Goal: Task Accomplishment & Management: Use online tool/utility

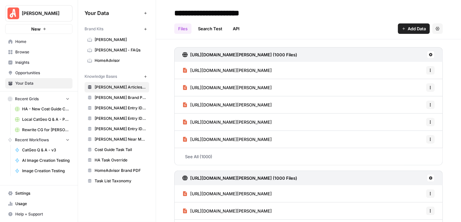
scroll to position [260, 0]
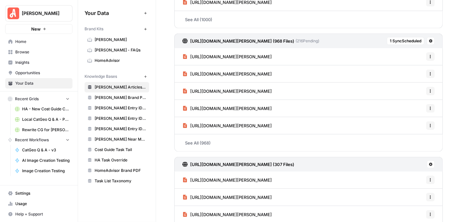
drag, startPoint x: 325, startPoint y: 163, endPoint x: 190, endPoint y: 160, distance: 135.0
click at [190, 160] on div "https://www.angi.com/sitemap/AL_Articles_13.xml (307 Files)" at bounding box center [308, 164] width 269 height 15
copy h3 "https://www.angi.com/sitemap/AL_Articles_13.xml (307 Files)"
click at [403, 38] on span "1 Sync Scheduled" at bounding box center [406, 41] width 32 height 6
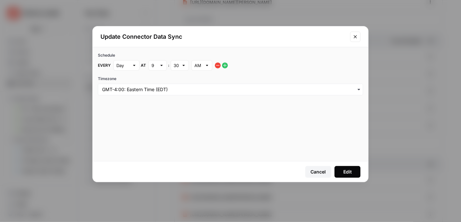
click at [161, 63] on div at bounding box center [161, 65] width 5 height 7
click at [157, 127] on span "6" at bounding box center [156, 126] width 5 height 7
type input "6"
click at [351, 169] on div "Edit" at bounding box center [348, 172] width 8 height 7
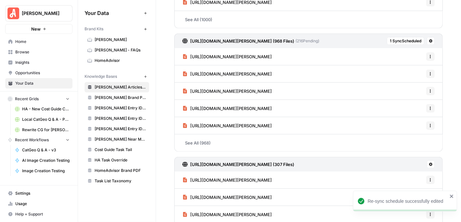
click at [395, 38] on span "1 Sync Scheduled" at bounding box center [406, 41] width 32 height 6
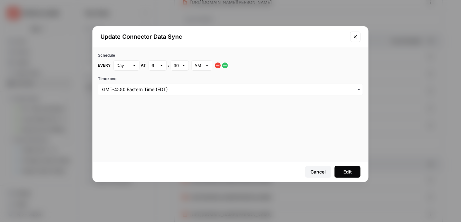
click at [355, 35] on icon "Close modal" at bounding box center [355, 36] width 5 height 5
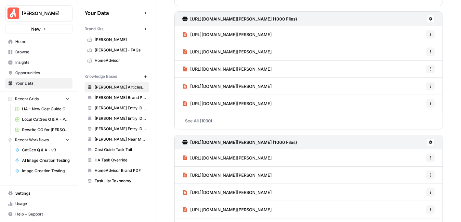
scroll to position [1204, 0]
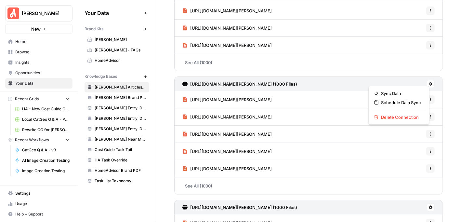
click at [429, 82] on icon at bounding box center [431, 84] width 4 height 4
click at [405, 101] on span "Schedule Data Sync" at bounding box center [402, 102] width 40 height 7
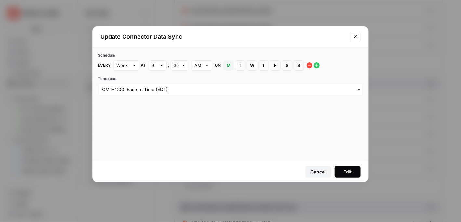
click at [161, 65] on div at bounding box center [161, 65] width 5 height 7
click at [154, 124] on span "6" at bounding box center [156, 126] width 5 height 7
type input "6"
click at [299, 61] on button "S Sunday" at bounding box center [299, 65] width 10 height 10
click at [297, 66] on span "S" at bounding box center [299, 65] width 4 height 7
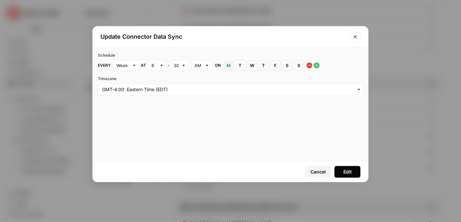
click at [350, 172] on div "Edit" at bounding box center [348, 172] width 8 height 7
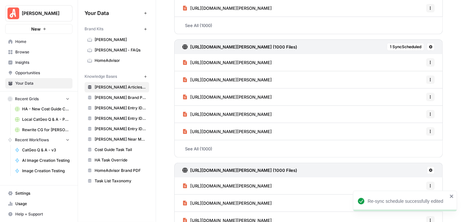
scroll to position [1269, 0]
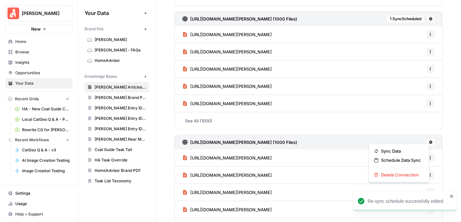
click at [429, 141] on icon at bounding box center [431, 143] width 4 height 4
click at [406, 156] on button "Schedule Data Sync" at bounding box center [399, 160] width 55 height 9
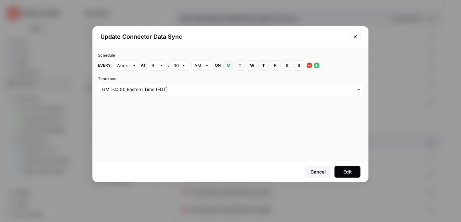
click at [158, 66] on div "9" at bounding box center [158, 65] width 18 height 10
click at [159, 124] on div "6" at bounding box center [157, 126] width 7 height 7
type input "6"
click at [355, 170] on button "Edit" at bounding box center [348, 172] width 26 height 12
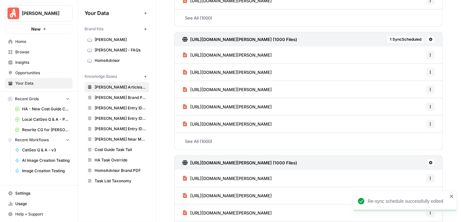
scroll to position [1422, 0]
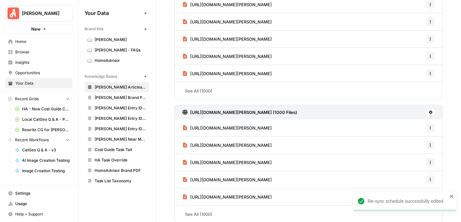
click at [429, 110] on icon at bounding box center [431, 112] width 4 height 4
click at [411, 128] on span "Schedule Data Sync" at bounding box center [402, 130] width 40 height 7
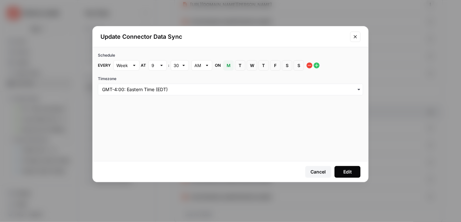
click at [158, 62] on div "9" at bounding box center [158, 65] width 18 height 10
click at [156, 124] on span "6" at bounding box center [156, 126] width 5 height 7
type input "6"
click at [351, 172] on div "Edit" at bounding box center [348, 172] width 8 height 7
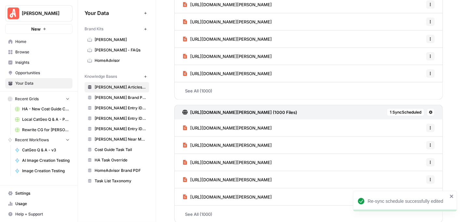
click at [452, 196] on icon "close" at bounding box center [451, 196] width 3 height 3
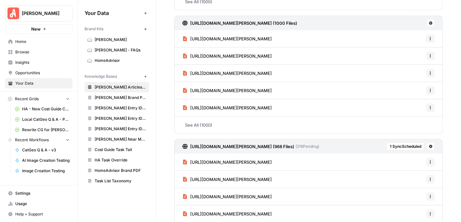
scroll to position [218, 0]
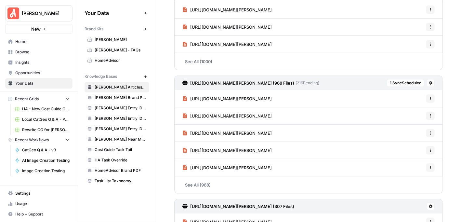
click at [395, 80] on span "1 Sync Scheduled" at bounding box center [406, 83] width 32 height 6
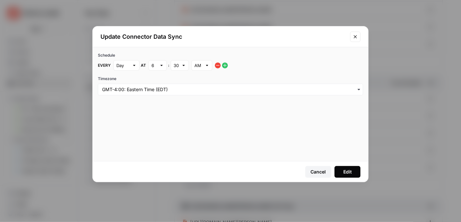
click at [224, 64] on icon "button" at bounding box center [225, 66] width 4 height 4
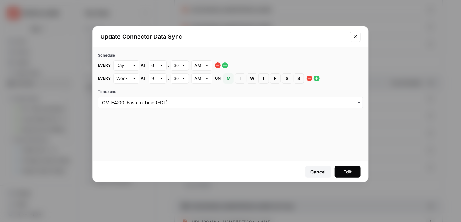
click at [218, 65] on icon "button" at bounding box center [217, 65] width 5 height 5
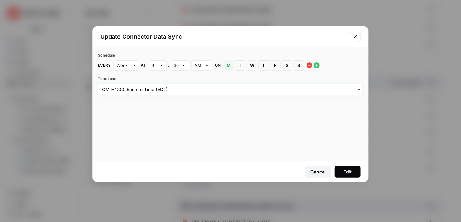
click at [271, 88] on input "Timezone" at bounding box center [230, 89] width 257 height 7
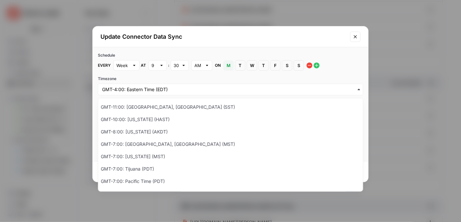
click at [160, 64] on div at bounding box center [161, 65] width 5 height 7
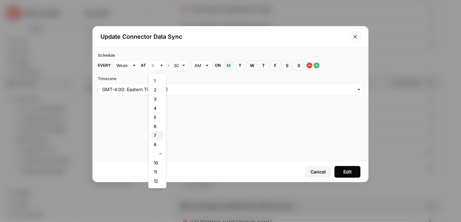
click at [157, 134] on span "7" at bounding box center [156, 135] width 5 height 7
type input "7"
click at [182, 68] on div at bounding box center [184, 65] width 5 height 7
click at [178, 80] on span "00" at bounding box center [178, 80] width 5 height 7
type input "00"
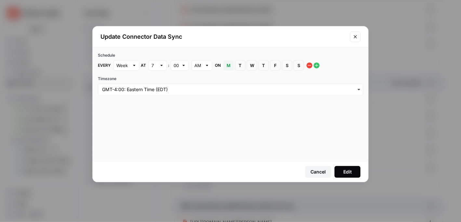
click at [347, 169] on div "Edit" at bounding box center [348, 172] width 8 height 7
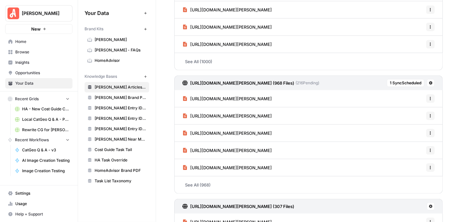
click at [408, 82] on span "1 Sync Scheduled" at bounding box center [406, 83] width 32 height 6
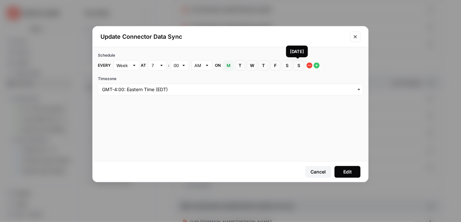
click at [298, 65] on span "S" at bounding box center [299, 65] width 4 height 7
click at [230, 64] on span "M" at bounding box center [229, 65] width 4 height 7
click at [354, 171] on button "Edit" at bounding box center [348, 172] width 26 height 12
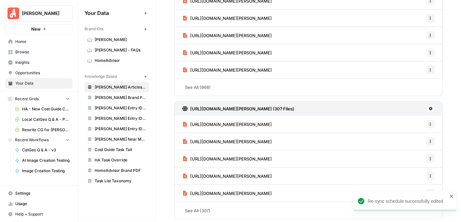
scroll to position [348, 0]
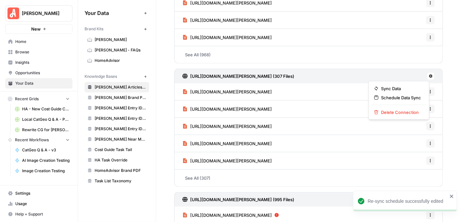
click at [429, 74] on icon at bounding box center [431, 76] width 4 height 4
click at [404, 94] on span "Schedule Data Sync" at bounding box center [402, 97] width 40 height 7
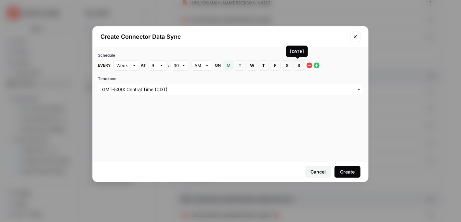
click at [297, 67] on span "S" at bounding box center [299, 65] width 4 height 7
click at [241, 88] on input "Timezone" at bounding box center [230, 89] width 257 height 7
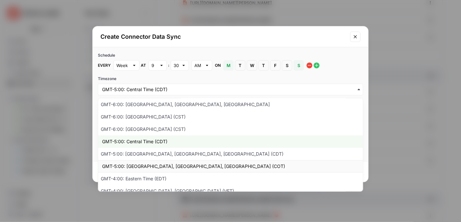
scroll to position [130, 0]
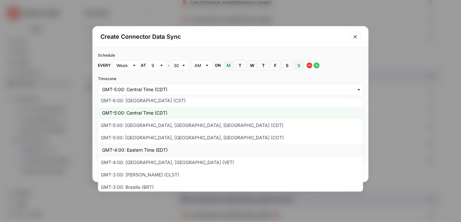
click at [215, 144] on div "GMT-4:00: Eastern Time (EDT)" at bounding box center [230, 150] width 265 height 12
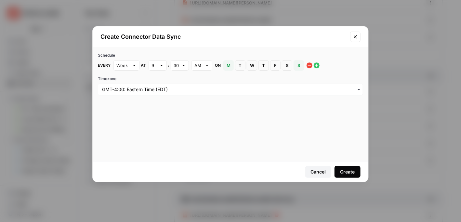
click at [160, 64] on div at bounding box center [161, 65] width 5 height 7
click at [160, 138] on div "7" at bounding box center [157, 135] width 7 height 7
type input "7"
click at [347, 170] on div "Create" at bounding box center [348, 172] width 15 height 7
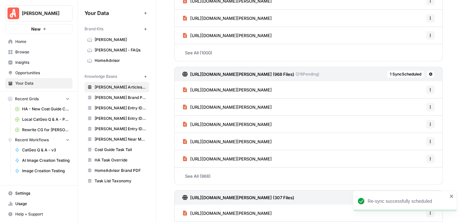
scroll to position [218, 0]
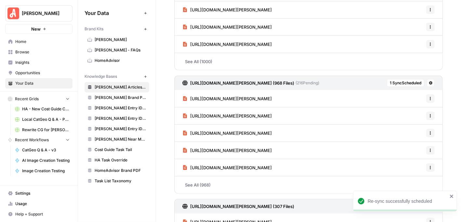
click at [408, 82] on span "1 Sync Scheduled" at bounding box center [406, 83] width 32 height 6
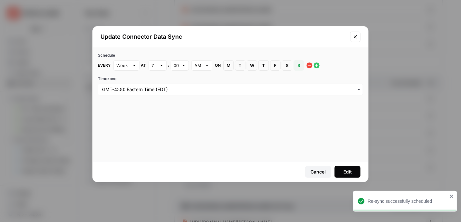
click at [354, 39] on button "Close modal" at bounding box center [355, 37] width 10 height 10
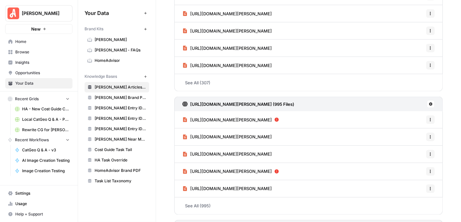
scroll to position [446, 0]
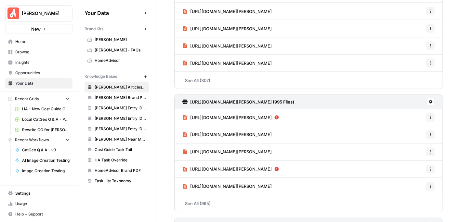
click at [427, 98] on button at bounding box center [431, 102] width 8 height 8
click at [412, 121] on span "Schedule Data Sync" at bounding box center [402, 123] width 40 height 7
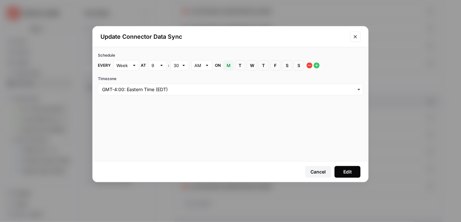
click at [316, 65] on icon "button" at bounding box center [316, 65] width 5 height 5
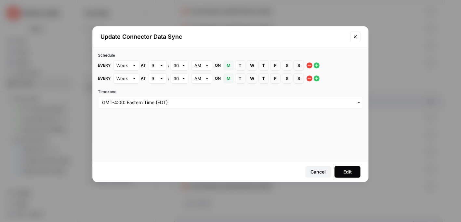
click at [308, 77] on icon "button" at bounding box center [309, 78] width 5 height 5
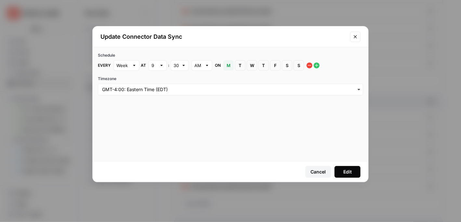
click at [297, 66] on span "S" at bounding box center [299, 65] width 4 height 7
click at [163, 63] on div at bounding box center [161, 65] width 5 height 7
click at [156, 144] on span "8" at bounding box center [156, 144] width 5 height 7
type input "8"
click at [182, 66] on div at bounding box center [184, 65] width 5 height 7
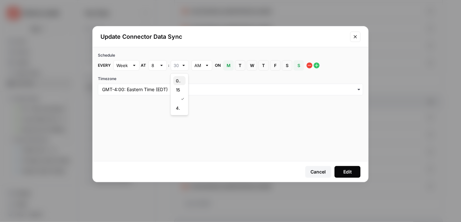
click at [181, 81] on div "00" at bounding box center [179, 80] width 7 height 7
type input "00"
click at [354, 168] on button "Edit" at bounding box center [348, 172] width 26 height 12
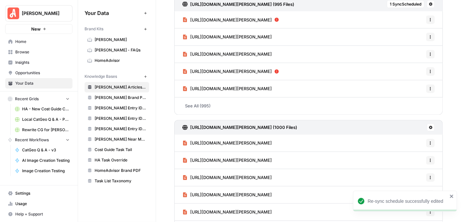
scroll to position [576, 0]
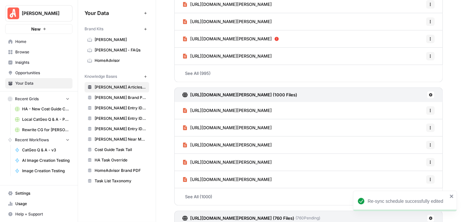
click at [429, 93] on icon at bounding box center [431, 95] width 4 height 4
click at [421, 111] on button "Schedule Data Sync" at bounding box center [399, 115] width 55 height 9
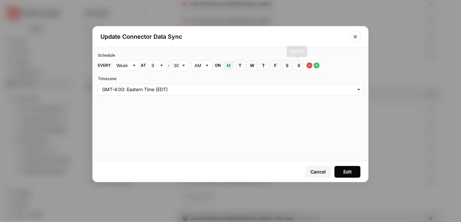
click at [298, 65] on span "S" at bounding box center [299, 65] width 4 height 7
click at [161, 65] on div at bounding box center [161, 65] width 5 height 7
click at [158, 142] on span "8" at bounding box center [156, 144] width 5 height 7
type input "8"
click at [229, 65] on span "M" at bounding box center [229, 65] width 4 height 7
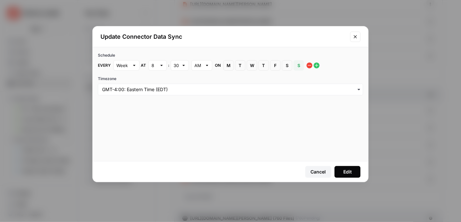
click at [354, 172] on button "Edit" at bounding box center [348, 172] width 26 height 12
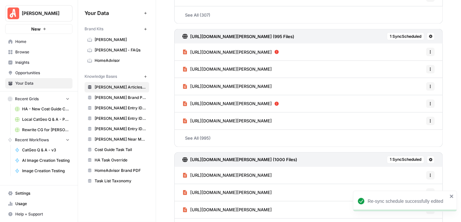
scroll to position [511, 0]
click at [410, 34] on span "1 Sync Scheduled" at bounding box center [406, 37] width 32 height 6
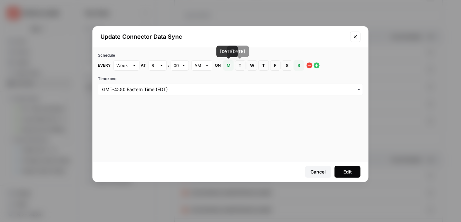
drag, startPoint x: 229, startPoint y: 62, endPoint x: 236, endPoint y: 58, distance: 7.8
click at [229, 62] on span "M" at bounding box center [229, 65] width 4 height 7
click at [357, 35] on icon "Close modal" at bounding box center [355, 36] width 3 height 3
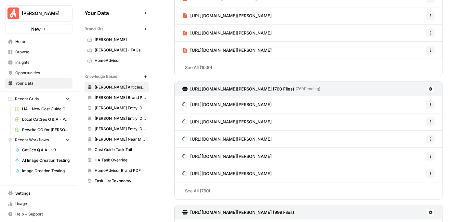
scroll to position [706, 0]
click at [429, 86] on icon at bounding box center [431, 88] width 4 height 4
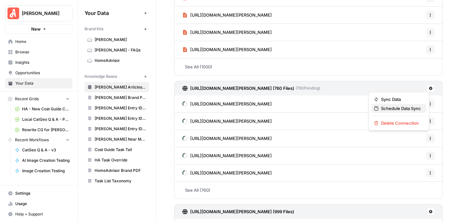
click at [407, 108] on span "Schedule Data Sync" at bounding box center [402, 108] width 40 height 7
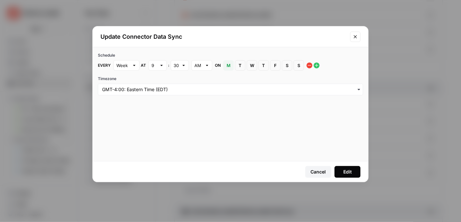
click at [179, 65] on div "30" at bounding box center [180, 65] width 18 height 10
click at [176, 78] on button "00" at bounding box center [179, 80] width 12 height 9
type input "00"
click at [230, 62] on span "M" at bounding box center [229, 65] width 4 height 7
click at [297, 64] on span "S" at bounding box center [299, 65] width 4 height 7
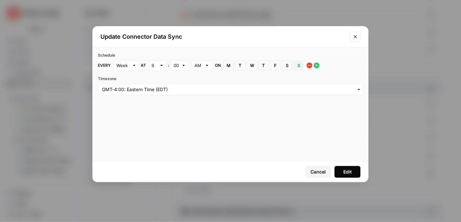
click at [342, 171] on button "Edit" at bounding box center [348, 172] width 26 height 12
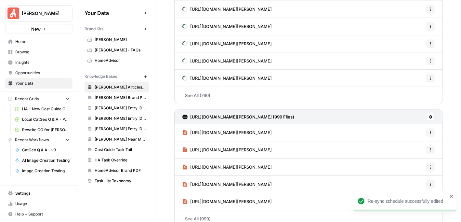
scroll to position [836, 0]
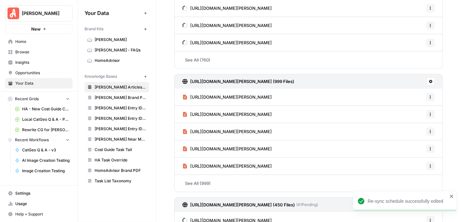
click at [427, 80] on button at bounding box center [431, 81] width 8 height 8
click at [409, 103] on span "Schedule Data Sync" at bounding box center [402, 101] width 40 height 7
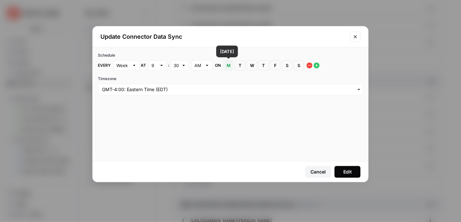
click at [225, 66] on button "M Monday" at bounding box center [228, 65] width 10 height 10
click at [297, 64] on span "S" at bounding box center [299, 65] width 4 height 7
click at [349, 172] on div "Edit" at bounding box center [348, 172] width 8 height 7
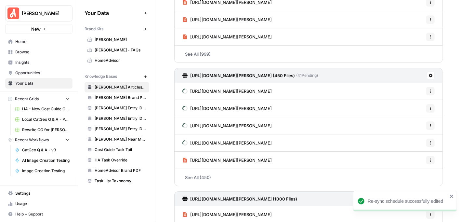
scroll to position [966, 0]
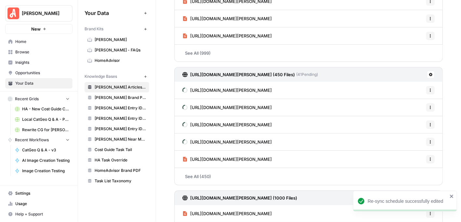
click at [429, 73] on icon at bounding box center [431, 75] width 4 height 4
click at [413, 90] on span "Schedule Data Sync" at bounding box center [402, 93] width 40 height 7
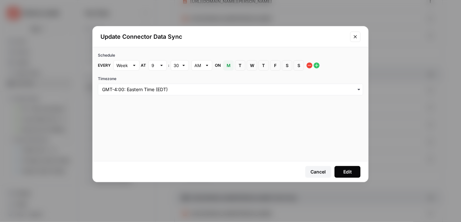
click at [161, 65] on div at bounding box center [161, 65] width 5 height 7
click at [159, 161] on div "10" at bounding box center [157, 162] width 7 height 7
type input "10"
click at [180, 66] on div "30" at bounding box center [180, 65] width 18 height 10
click at [178, 77] on button "00" at bounding box center [179, 80] width 12 height 9
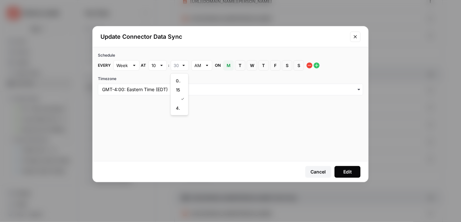
type input "00"
click at [298, 66] on span "S" at bounding box center [299, 65] width 4 height 7
click at [227, 63] on span "M" at bounding box center [229, 65] width 4 height 7
click at [356, 169] on button "Edit" at bounding box center [348, 172] width 26 height 12
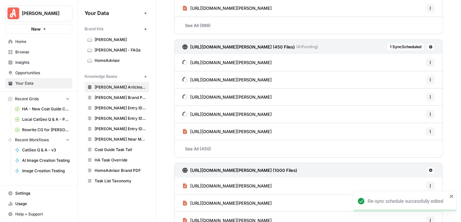
scroll to position [1064, 0]
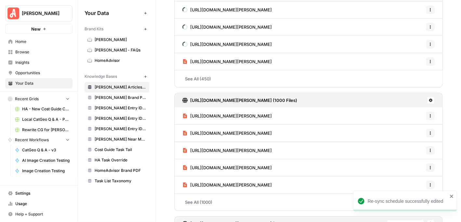
click at [429, 97] on button at bounding box center [431, 100] width 8 height 8
click at [412, 116] on span "Schedule Data Sync" at bounding box center [402, 119] width 40 height 7
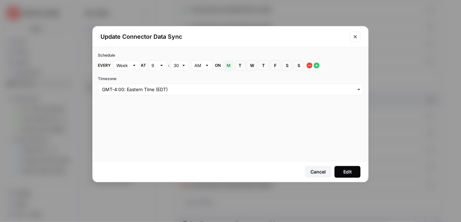
click at [159, 68] on div at bounding box center [161, 65] width 5 height 7
click at [158, 160] on div "10" at bounding box center [157, 162] width 7 height 7
type input "10"
click at [227, 65] on span "M" at bounding box center [229, 65] width 4 height 7
click at [297, 66] on span "S" at bounding box center [299, 65] width 4 height 7
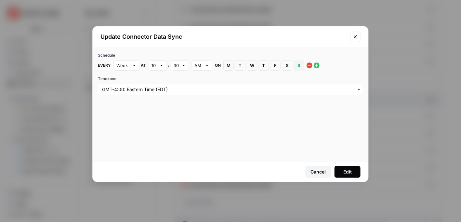
click at [348, 175] on button "Edit" at bounding box center [348, 172] width 26 height 12
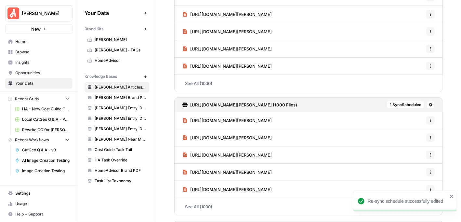
scroll to position [1194, 0]
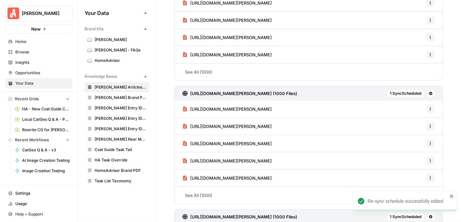
click at [405, 89] on button "1 Sync Scheduled" at bounding box center [405, 93] width 37 height 8
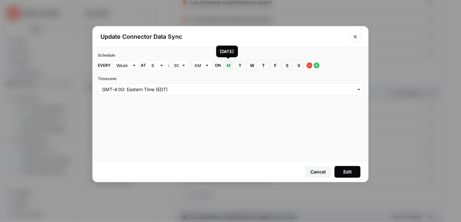
click at [227, 66] on span "M" at bounding box center [229, 65] width 4 height 7
click at [298, 64] on span "S" at bounding box center [299, 65] width 4 height 7
click at [350, 173] on div "Edit" at bounding box center [348, 172] width 8 height 7
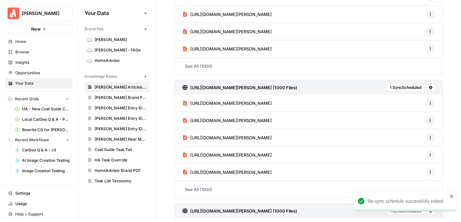
scroll to position [1324, 0]
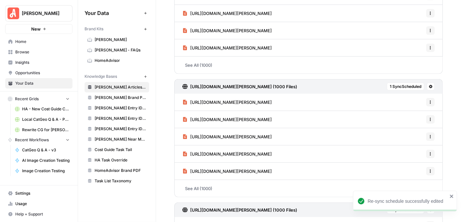
click at [397, 84] on span "1 Sync Scheduled" at bounding box center [406, 87] width 32 height 6
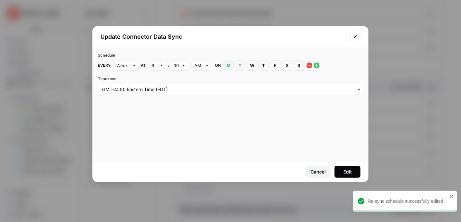
click at [180, 68] on div "30" at bounding box center [180, 65] width 18 height 10
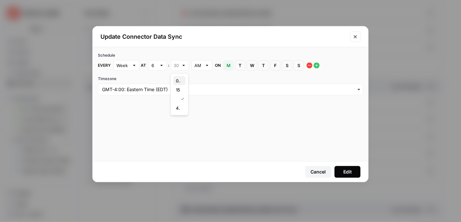
click at [179, 77] on button "00" at bounding box center [179, 80] width 12 height 9
type input "00"
click at [229, 64] on span "M" at bounding box center [229, 65] width 4 height 7
click at [300, 68] on button "S Sunday" at bounding box center [299, 65] width 10 height 10
click at [350, 172] on div "Edit" at bounding box center [348, 172] width 8 height 7
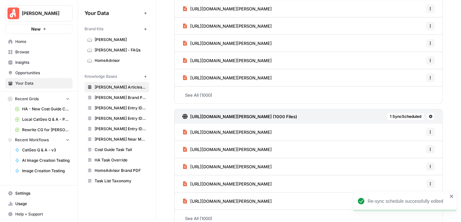
scroll to position [1422, 0]
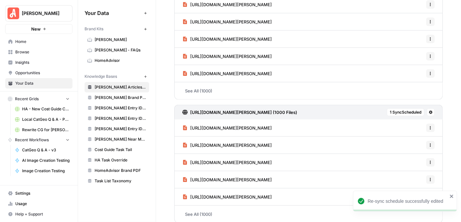
click at [401, 109] on span "1 Sync Scheduled" at bounding box center [406, 112] width 32 height 6
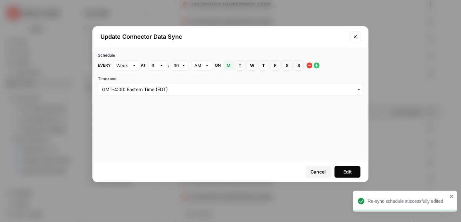
click at [157, 65] on div "6" at bounding box center [158, 65] width 18 height 10
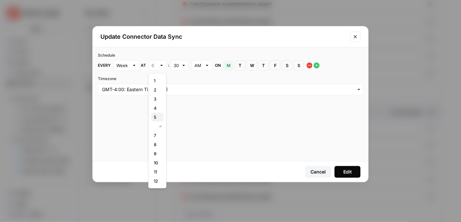
click at [159, 118] on div "5" at bounding box center [157, 117] width 7 height 7
type input "5"
click at [229, 65] on span "M" at bounding box center [229, 65] width 4 height 7
click at [298, 65] on span "S" at bounding box center [299, 65] width 4 height 7
click at [348, 171] on div "Edit" at bounding box center [348, 172] width 8 height 7
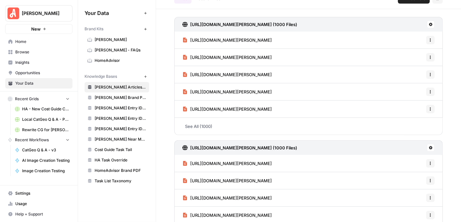
scroll to position [0, 0]
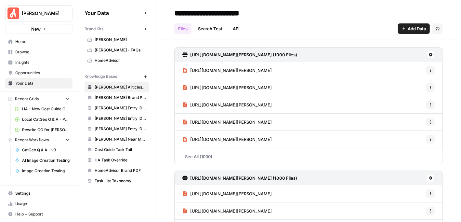
click at [429, 55] on icon at bounding box center [431, 55] width 4 height 4
click at [403, 78] on span "Schedule Data Sync" at bounding box center [402, 77] width 40 height 7
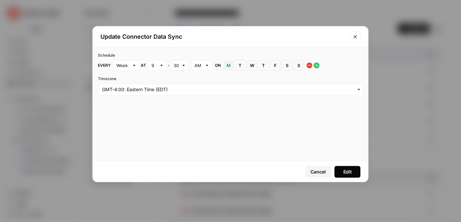
click at [162, 66] on div at bounding box center [161, 65] width 5 height 7
click at [159, 117] on div "5" at bounding box center [157, 117] width 7 height 7
type input "5"
click at [179, 64] on div "30" at bounding box center [180, 65] width 18 height 10
click at [179, 79] on span "00" at bounding box center [178, 80] width 5 height 7
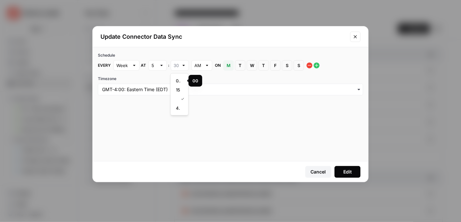
type input "00"
click at [229, 64] on span "M" at bounding box center [229, 65] width 4 height 7
click at [298, 65] on span "S" at bounding box center [299, 65] width 4 height 7
click at [349, 172] on div "Edit" at bounding box center [348, 172] width 8 height 7
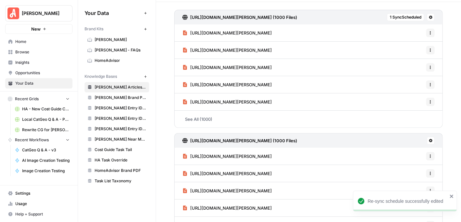
scroll to position [65, 0]
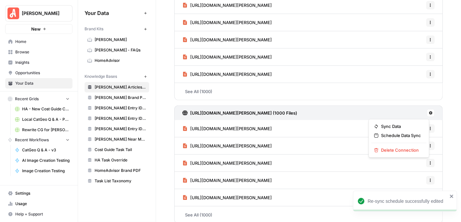
click at [429, 112] on icon at bounding box center [431, 113] width 4 height 4
click at [407, 134] on span "Schedule Data Sync" at bounding box center [402, 135] width 40 height 7
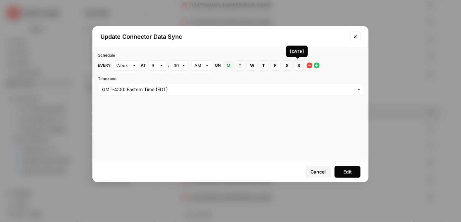
click at [295, 65] on button "S Sunday" at bounding box center [299, 65] width 10 height 10
click at [228, 65] on span "M" at bounding box center [229, 65] width 4 height 7
click at [161, 64] on div at bounding box center [161, 65] width 5 height 7
click at [159, 117] on div "5" at bounding box center [157, 117] width 7 height 7
type input "5"
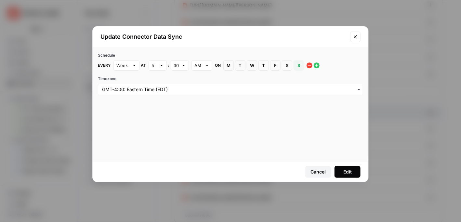
click at [182, 66] on div at bounding box center [184, 65] width 5 height 7
click at [180, 88] on span "15" at bounding box center [178, 90] width 5 height 7
type input "15"
click at [349, 174] on div "Edit" at bounding box center [348, 172] width 8 height 7
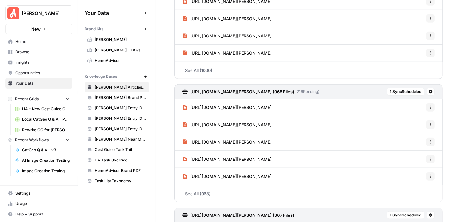
scroll to position [260, 0]
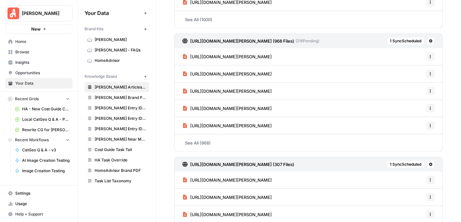
click at [393, 39] on span "1 Sync Scheduled" at bounding box center [406, 41] width 32 height 6
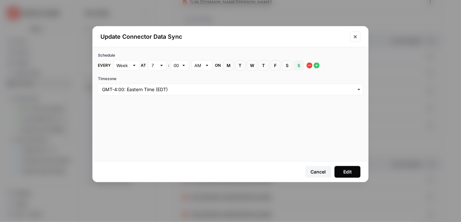
click at [355, 37] on icon "Close modal" at bounding box center [355, 36] width 5 height 5
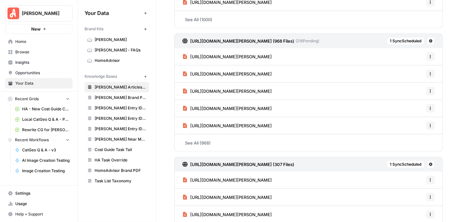
click at [429, 42] on button at bounding box center [431, 41] width 8 height 8
click at [398, 51] on span "Sync Data" at bounding box center [402, 54] width 40 height 7
click at [199, 142] on link "See All (968)" at bounding box center [308, 142] width 269 height 17
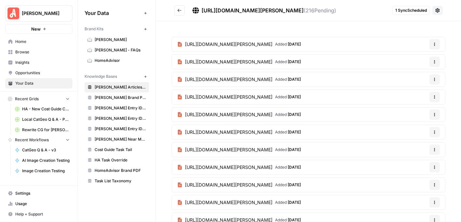
click at [179, 12] on icon "Go back" at bounding box center [179, 10] width 5 height 5
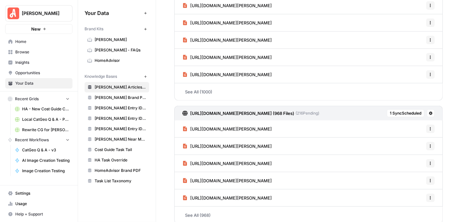
scroll to position [195, 0]
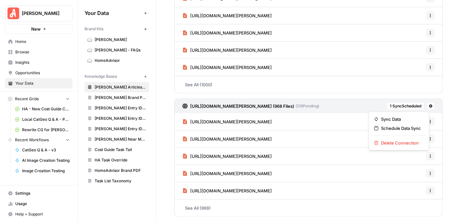
click at [429, 104] on icon at bounding box center [431, 106] width 4 height 4
click at [405, 117] on span "Sync Data" at bounding box center [402, 119] width 40 height 7
click at [397, 106] on span "1 Sync Scheduled" at bounding box center [406, 106] width 32 height 6
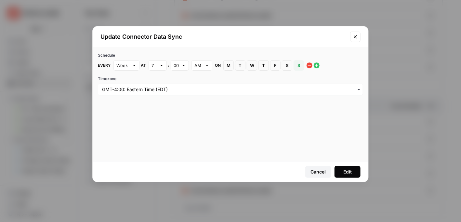
click at [307, 63] on icon "button" at bounding box center [309, 65] width 5 height 5
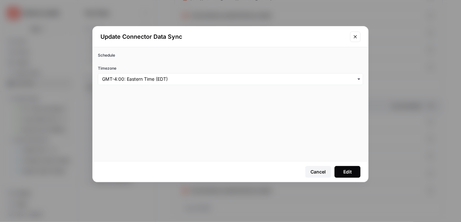
click at [350, 170] on div "Edit" at bounding box center [348, 172] width 8 height 7
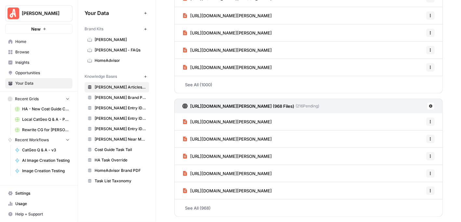
click at [429, 104] on icon at bounding box center [431, 106] width 4 height 4
click at [401, 118] on span "Sync Data" at bounding box center [402, 119] width 40 height 7
click at [429, 106] on icon at bounding box center [431, 106] width 4 height 4
click at [414, 128] on span "Schedule Data Sync" at bounding box center [402, 128] width 40 height 7
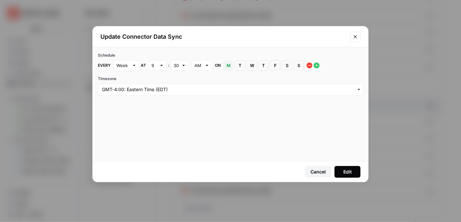
click at [354, 37] on icon "Close modal" at bounding box center [355, 36] width 5 height 5
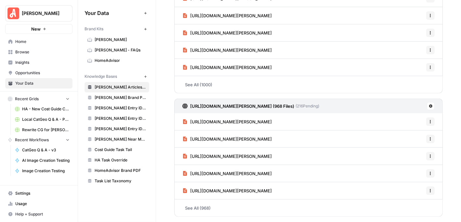
click at [429, 104] on icon at bounding box center [431, 106] width 4 height 4
click at [412, 127] on span "Schedule Data Sync" at bounding box center [402, 128] width 40 height 7
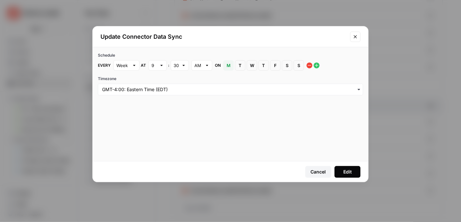
click at [297, 67] on span "S" at bounding box center [299, 65] width 4 height 7
click at [160, 65] on div at bounding box center [161, 65] width 5 height 7
click at [156, 136] on span "7" at bounding box center [156, 135] width 5 height 7
type input "7"
click at [181, 59] on div "Schedule Every Week at 7 : 30 AM on M Monday T Tuesday W Wednesday T Thursday F…" at bounding box center [230, 61] width 265 height 18
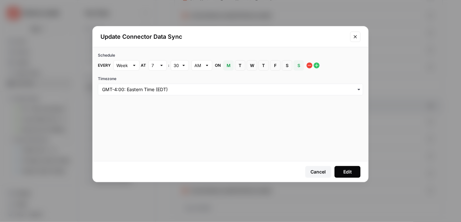
click at [179, 64] on div "30" at bounding box center [180, 65] width 18 height 10
click at [178, 81] on span "00" at bounding box center [178, 80] width 5 height 7
type input "00"
click at [351, 171] on div "Edit" at bounding box center [348, 172] width 8 height 7
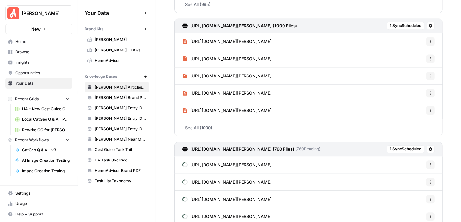
scroll to position [651, 0]
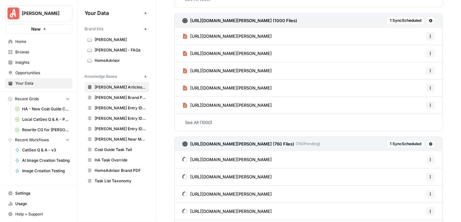
click at [401, 141] on span "1 Sync Scheduled" at bounding box center [406, 144] width 32 height 6
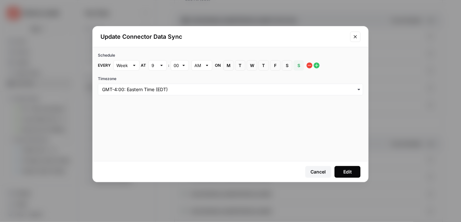
click at [358, 38] on icon "Close modal" at bounding box center [355, 36] width 5 height 5
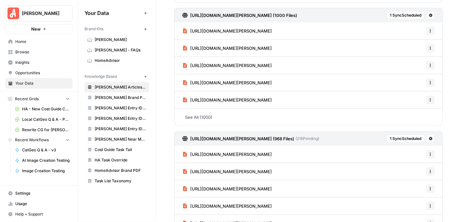
scroll to position [0, 0]
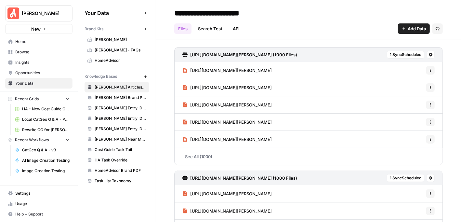
click at [207, 25] on link "Search Test" at bounding box center [210, 28] width 32 height 10
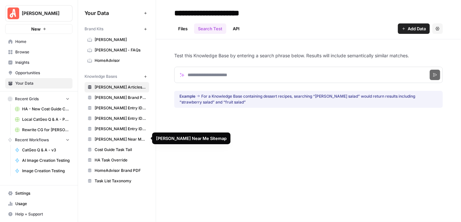
click at [133, 138] on span "Angi Near Me Sitemap" at bounding box center [121, 139] width 52 height 6
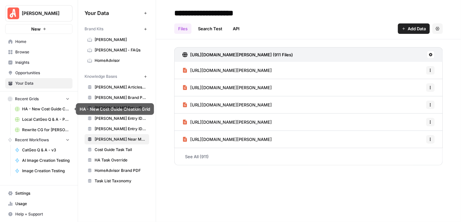
click at [47, 107] on span "HA - New Cost Guide Creation Grid" at bounding box center [45, 109] width 47 height 6
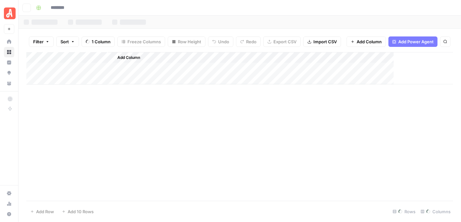
type input "**********"
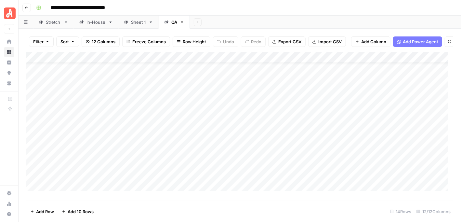
scroll to position [33, 0]
click at [25, 9] on icon "button" at bounding box center [27, 8] width 4 height 4
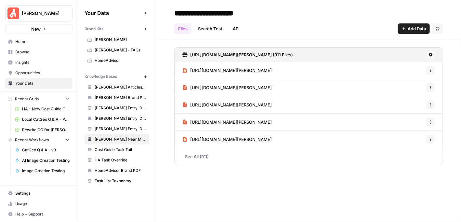
click at [35, 47] on link "Browse" at bounding box center [38, 52] width 67 height 10
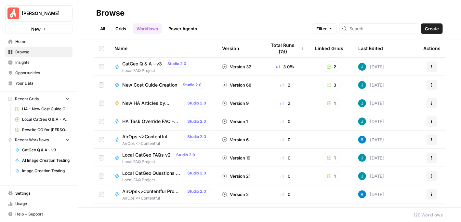
click at [122, 29] on link "Grids" at bounding box center [121, 28] width 19 height 10
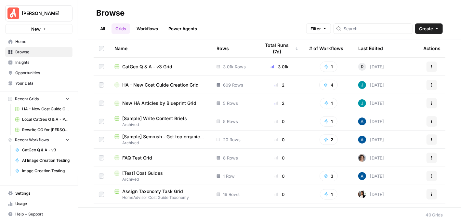
click at [191, 103] on span "New HA Articles by Blueprint Grid" at bounding box center [159, 103] width 74 height 7
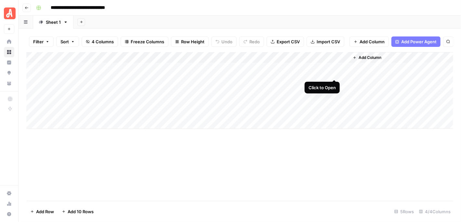
click at [333, 73] on div "Add Column" at bounding box center [239, 90] width 427 height 77
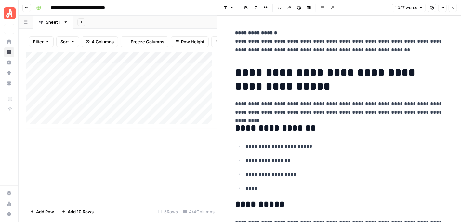
click at [454, 10] on button "Close" at bounding box center [453, 8] width 8 height 8
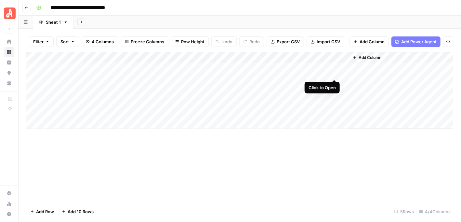
click at [335, 71] on div "Add Column" at bounding box center [239, 90] width 427 height 77
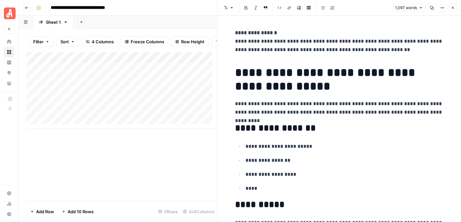
click at [453, 5] on button "Close" at bounding box center [453, 8] width 8 height 8
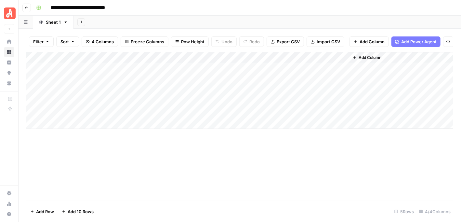
click at [144, 97] on div "Add Column" at bounding box center [239, 90] width 427 height 77
type textarea "**********"
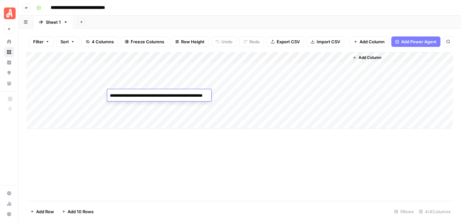
click at [153, 162] on div "Add Column" at bounding box center [239, 126] width 427 height 149
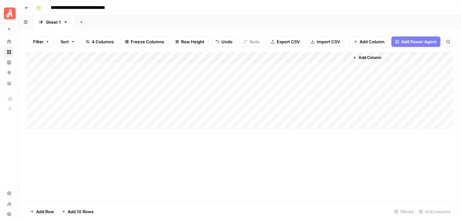
click at [90, 95] on div "Add Column" at bounding box center [239, 90] width 427 height 77
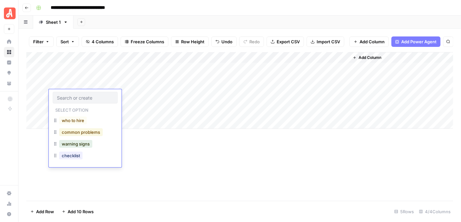
click at [88, 129] on button "common problems" at bounding box center [81, 132] width 44 height 8
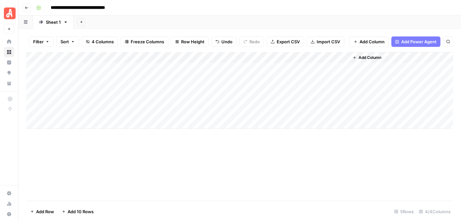
click at [208, 190] on div "Add Column" at bounding box center [239, 126] width 427 height 149
click at [248, 94] on div "Add Column" at bounding box center [239, 90] width 427 height 77
drag, startPoint x: 201, startPoint y: 63, endPoint x: 221, endPoint y: 67, distance: 20.4
click at [221, 67] on div "Add Column" at bounding box center [239, 90] width 427 height 77
click at [155, 106] on div "Add Column" at bounding box center [239, 90] width 427 height 77
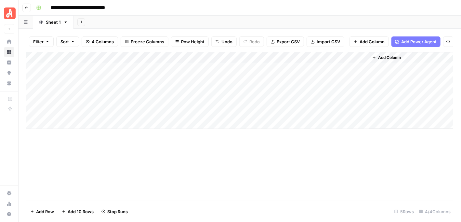
click at [155, 105] on div "Add Column" at bounding box center [239, 90] width 427 height 77
type textarea "**********"
click at [182, 153] on div "Add Column" at bounding box center [239, 126] width 427 height 149
click at [85, 106] on div "Add Column" at bounding box center [239, 90] width 427 height 77
click at [83, 106] on div "Add Column" at bounding box center [239, 90] width 427 height 77
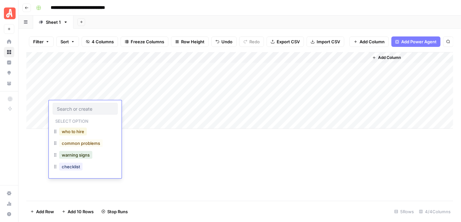
click at [80, 134] on button "who to hire" at bounding box center [73, 132] width 28 height 8
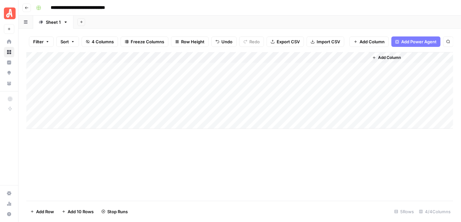
click at [258, 184] on div "Add Column" at bounding box center [239, 126] width 427 height 149
click at [265, 104] on div "Add Column" at bounding box center [239, 90] width 427 height 77
click at [294, 95] on div "Add Column" at bounding box center [239, 90] width 427 height 77
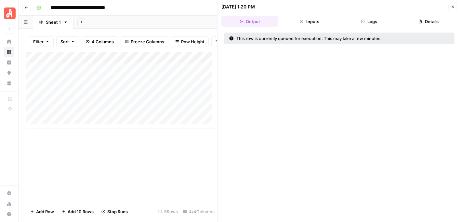
click at [374, 19] on button "Logs" at bounding box center [369, 21] width 57 height 10
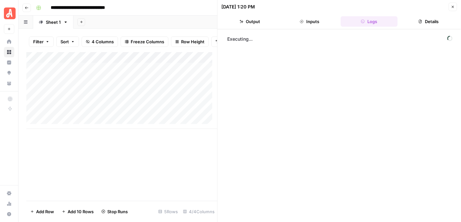
click at [433, 174] on div "Executing..." at bounding box center [339, 126] width 231 height 186
click at [455, 6] on button "Close" at bounding box center [453, 7] width 8 height 8
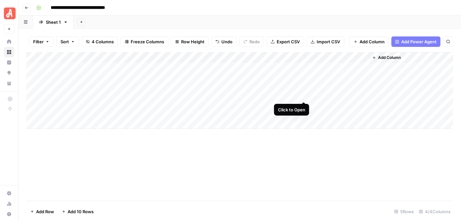
click at [302, 95] on div "Add Column" at bounding box center [239, 90] width 427 height 77
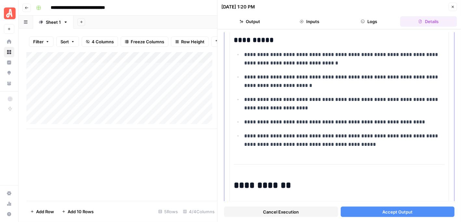
scroll to position [390, 0]
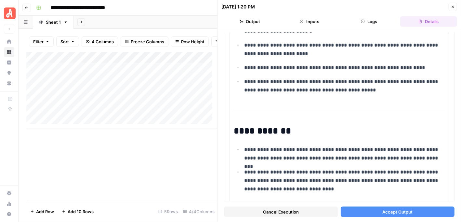
click at [404, 210] on span "Accept Output" at bounding box center [398, 211] width 30 height 7
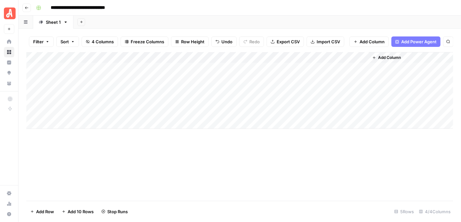
click at [304, 107] on div "Add Column" at bounding box center [239, 90] width 427 height 77
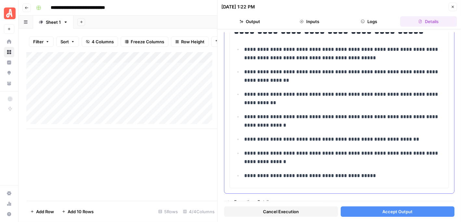
scroll to position [1014, 0]
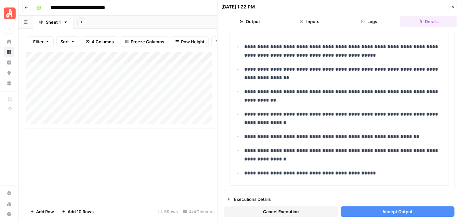
click at [397, 211] on span "Accept Output" at bounding box center [398, 211] width 30 height 7
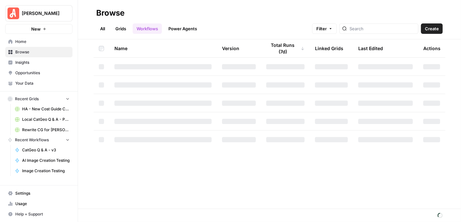
click at [121, 27] on link "Grids" at bounding box center [121, 28] width 19 height 10
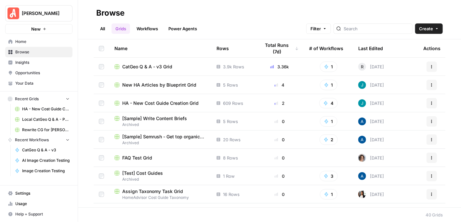
click at [168, 85] on span "New HA Articles by Blueprint Grid" at bounding box center [159, 85] width 74 height 7
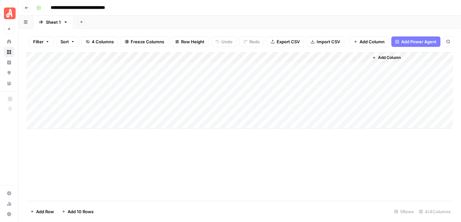
click at [272, 172] on div "Add Column" at bounding box center [239, 126] width 427 height 149
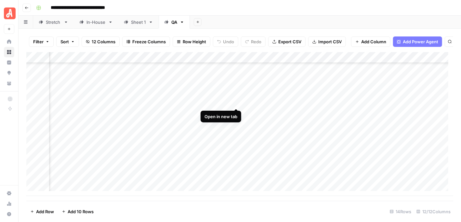
click at [236, 100] on div "Add Column" at bounding box center [239, 124] width 427 height 144
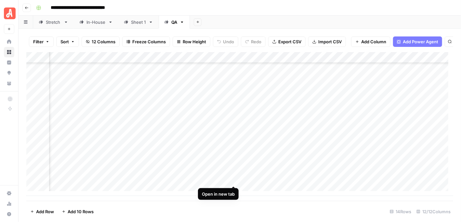
click at [232, 178] on div "Add Column" at bounding box center [239, 124] width 427 height 144
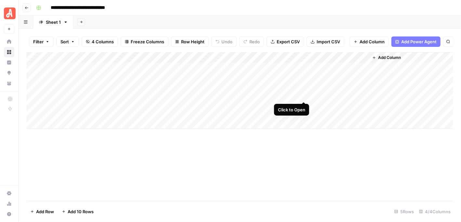
click at [304, 96] on div "Add Column" at bounding box center [239, 90] width 427 height 77
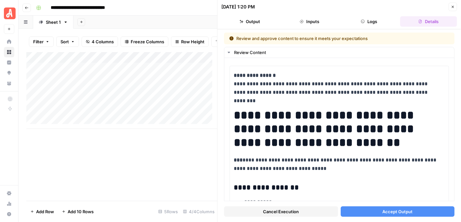
click at [394, 209] on span "Accept Output" at bounding box center [398, 211] width 30 height 7
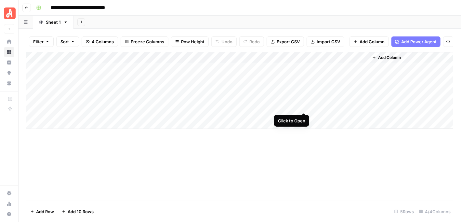
click at [304, 104] on div "Add Column" at bounding box center [239, 90] width 427 height 77
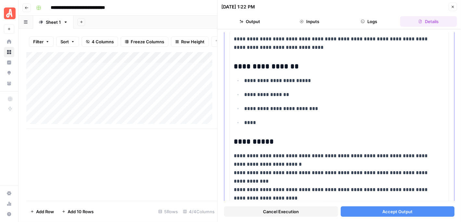
scroll to position [195, 0]
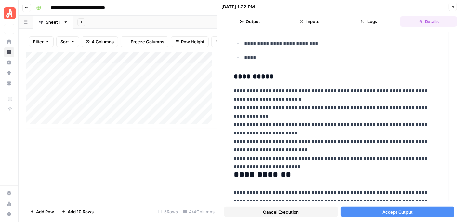
click at [399, 210] on span "Accept Output" at bounding box center [398, 211] width 30 height 7
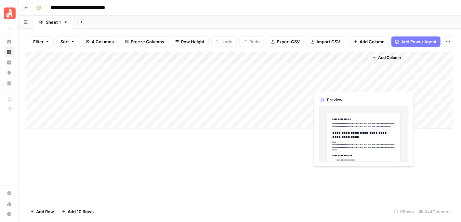
click at [337, 84] on div "Add Column" at bounding box center [239, 90] width 427 height 77
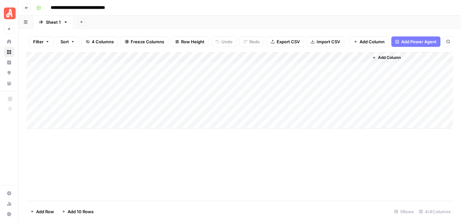
click at [362, 86] on div "Add Column" at bounding box center [239, 90] width 427 height 77
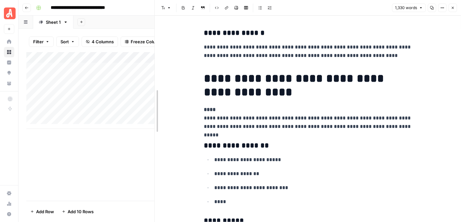
drag, startPoint x: 167, startPoint y: 44, endPoint x: 155, endPoint y: 45, distance: 11.5
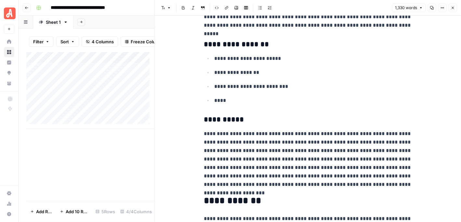
scroll to position [65, 0]
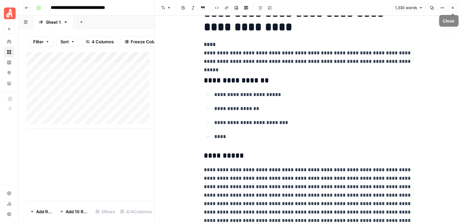
click at [453, 5] on button "Close" at bounding box center [453, 8] width 8 height 8
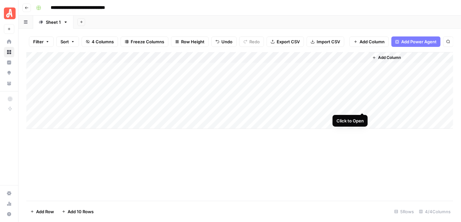
click at [360, 105] on div "Add Column" at bounding box center [239, 90] width 427 height 77
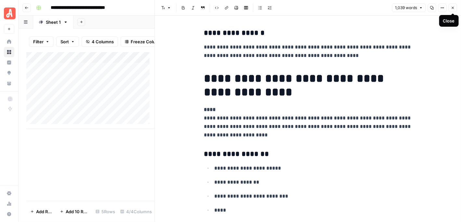
click at [452, 6] on icon "button" at bounding box center [453, 8] width 4 height 4
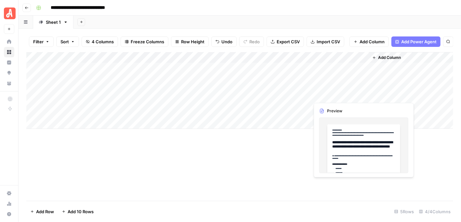
click at [362, 94] on div "Add Column" at bounding box center [239, 90] width 427 height 77
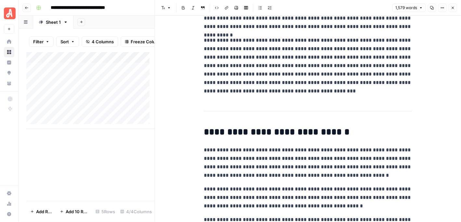
scroll to position [553, 0]
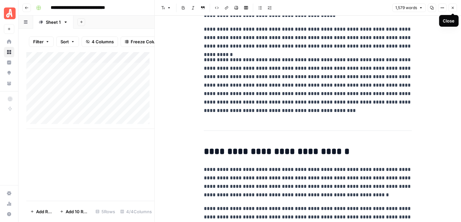
click at [453, 8] on icon "button" at bounding box center [453, 8] width 4 height 4
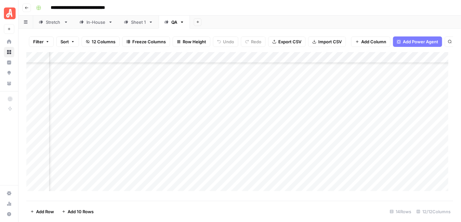
scroll to position [37, 105]
click at [246, 22] on div "Add Sheet" at bounding box center [268, 22] width 388 height 13
click at [258, 9] on div "**********" at bounding box center [244, 8] width 421 height 10
